Goal: Task Accomplishment & Management: Manage account settings

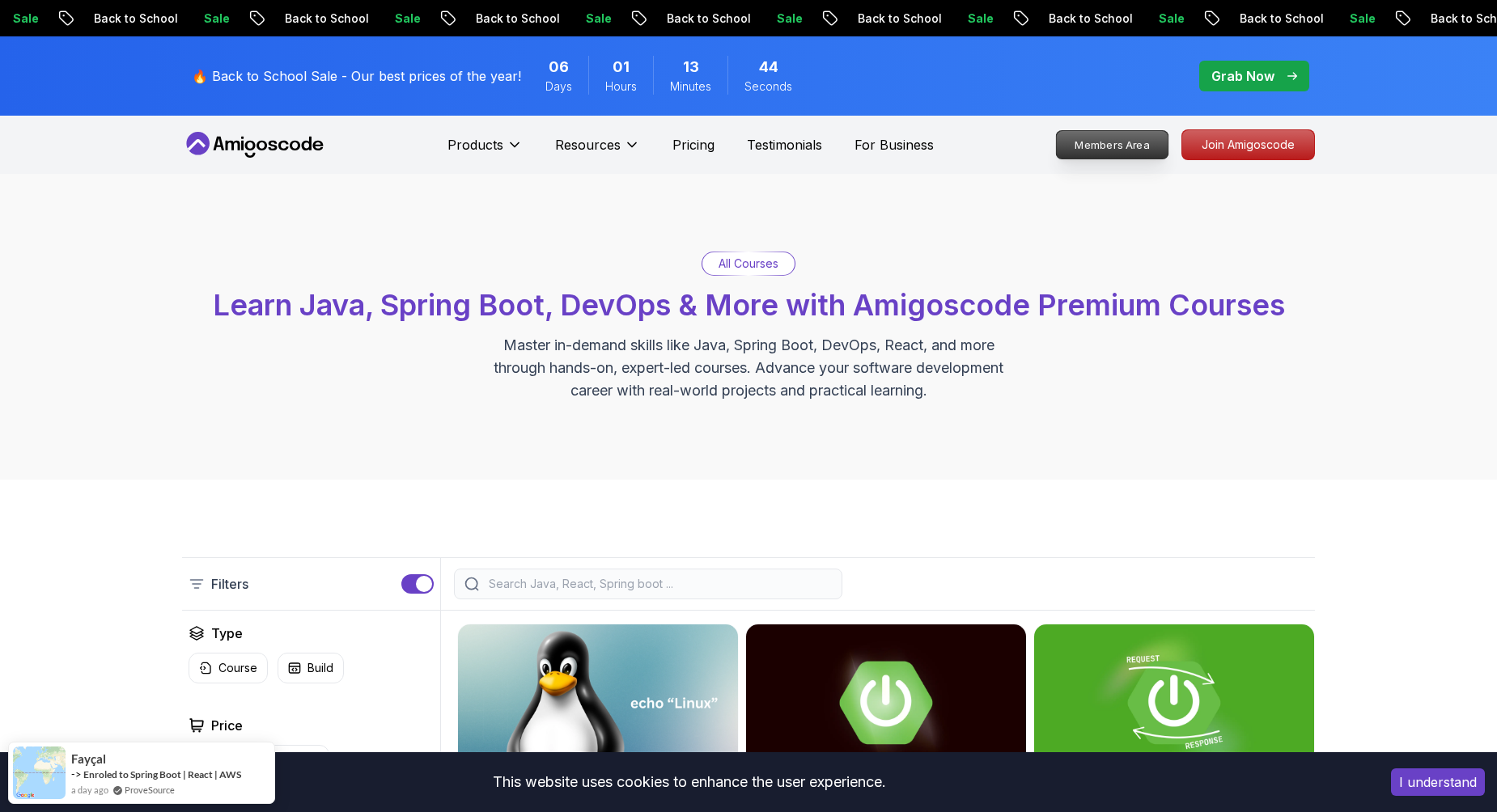
click at [1019, 143] on p "Members Area" at bounding box center [1112, 145] width 112 height 28
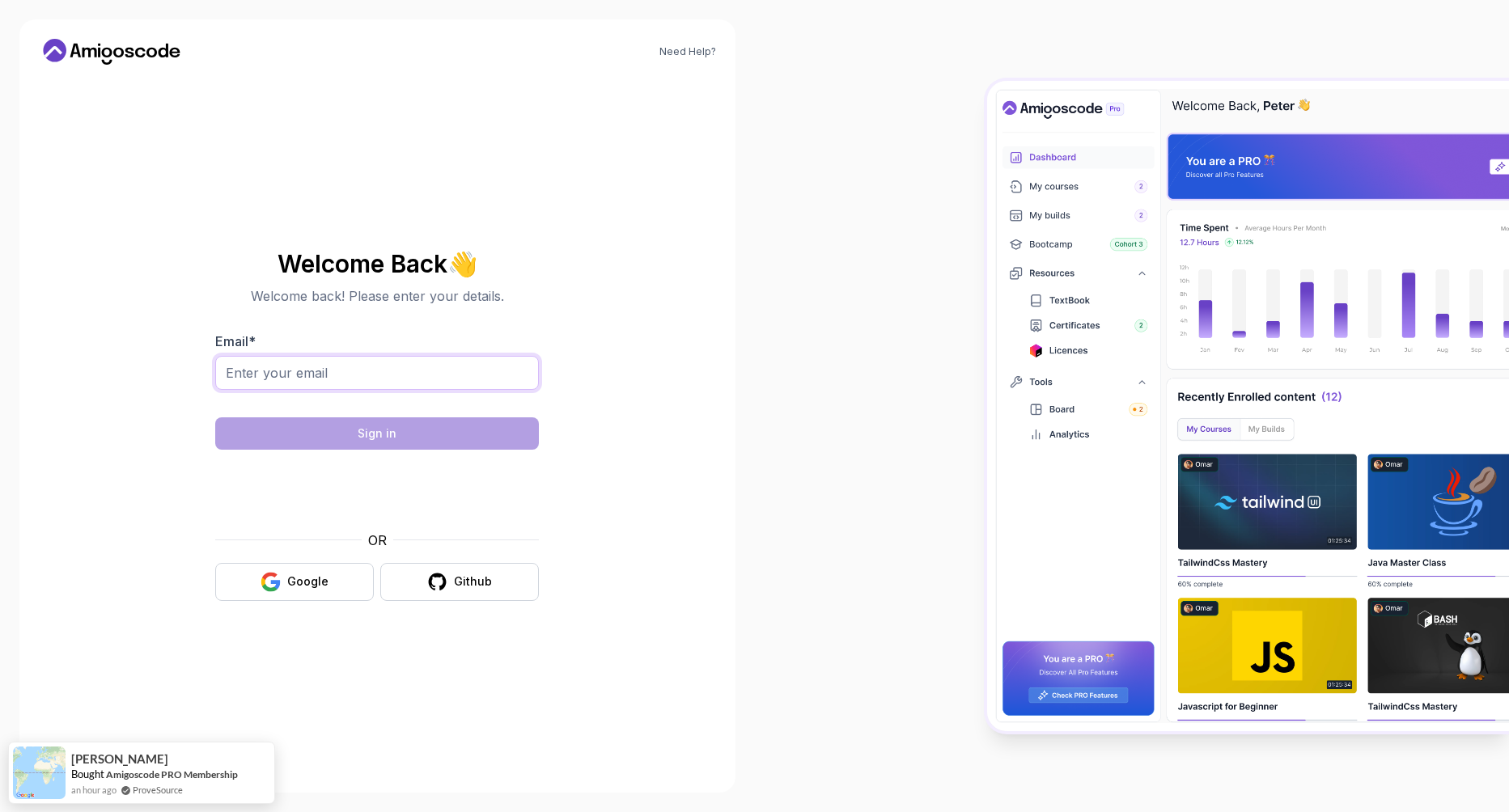
click at [410, 369] on input "Email *" at bounding box center [376, 373] width 323 height 34
click at [371, 375] on input "Email *" at bounding box center [376, 373] width 323 height 34
click at [986, 261] on body "Need Help? Welcome Back 👋 Welcome back! Please enter your details. Email * Sign…" at bounding box center [754, 406] width 1509 height 812
click at [394, 375] on input "Email *" at bounding box center [376, 373] width 323 height 34
type input "[EMAIL_ADDRESS][PERSON_NAME][DOMAIN_NAME]"
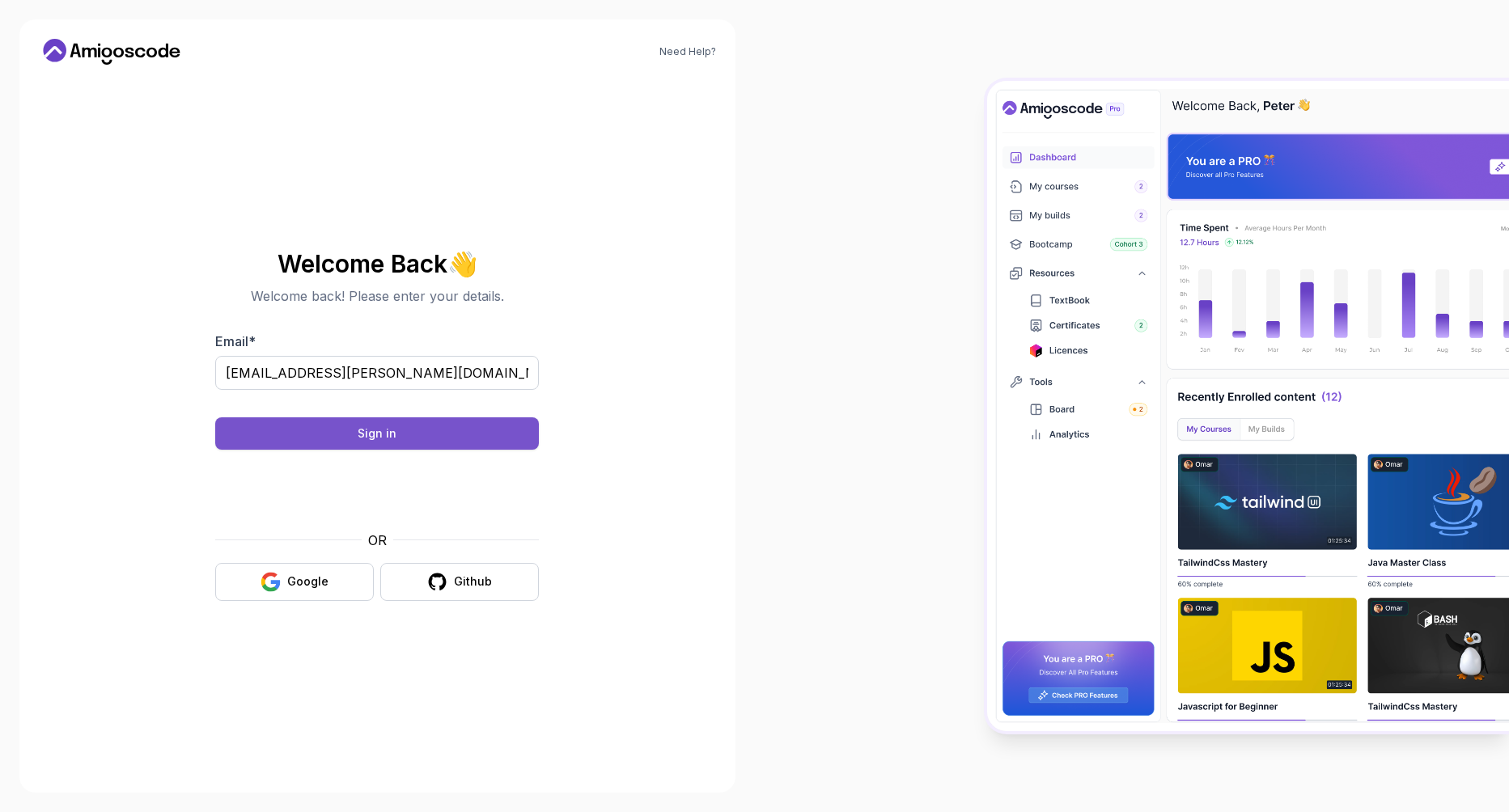
click at [344, 434] on button "Sign in" at bounding box center [376, 433] width 323 height 32
